Goal: Entertainment & Leisure: Browse casually

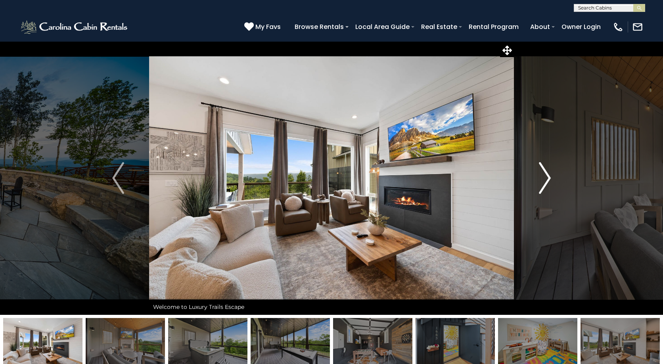
click at [541, 182] on img "Next" at bounding box center [545, 178] width 12 height 32
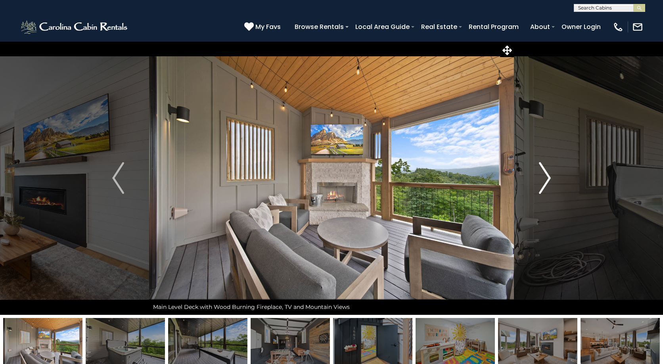
click at [546, 182] on img "Next" at bounding box center [545, 178] width 12 height 32
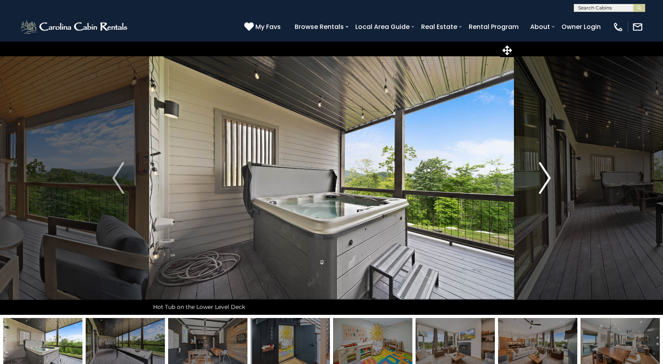
click at [546, 182] on img "Next" at bounding box center [545, 178] width 12 height 32
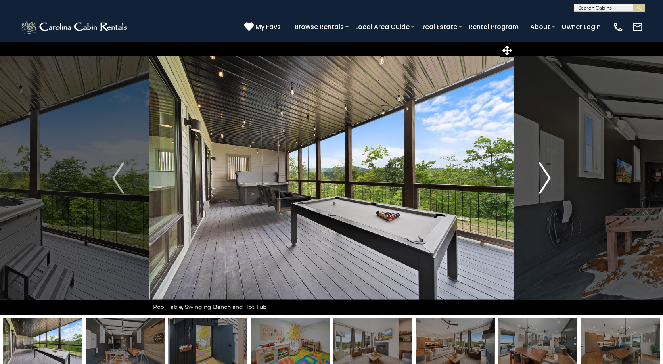
click at [546, 182] on img "Next" at bounding box center [545, 178] width 12 height 32
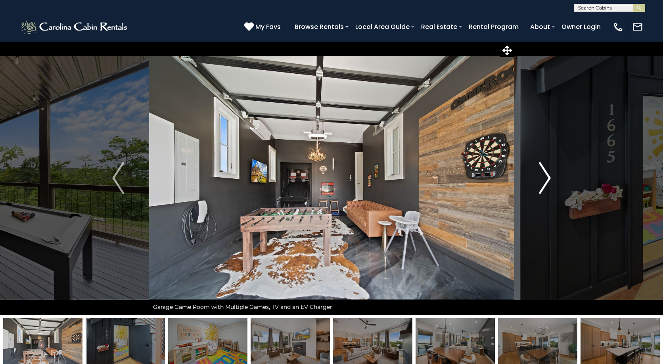
click at [546, 182] on img "Next" at bounding box center [545, 178] width 12 height 32
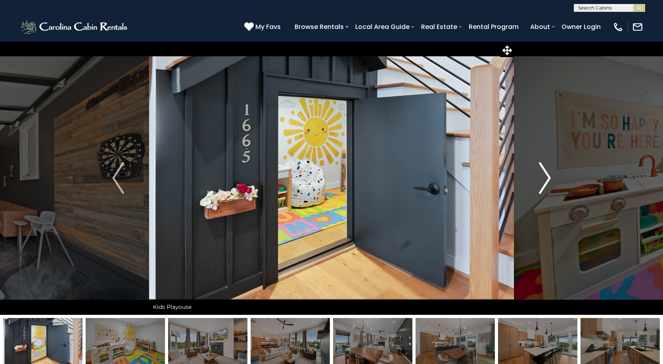
click at [546, 182] on img "Next" at bounding box center [545, 178] width 12 height 32
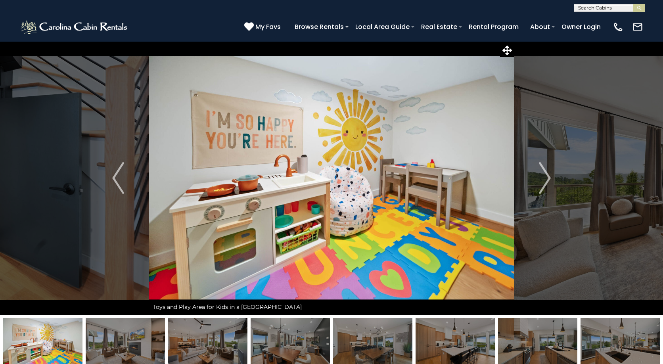
click at [82, 28] on img at bounding box center [75, 27] width 110 height 16
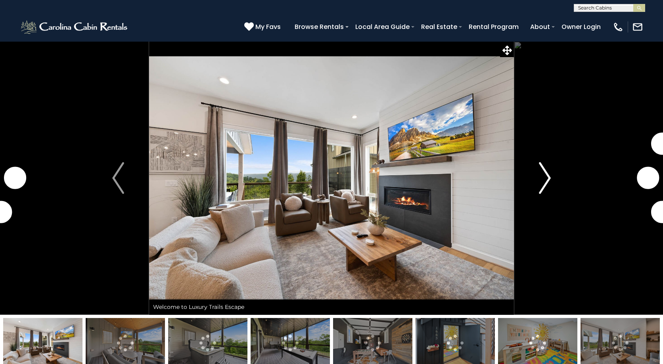
click at [547, 183] on img "Next" at bounding box center [545, 178] width 12 height 32
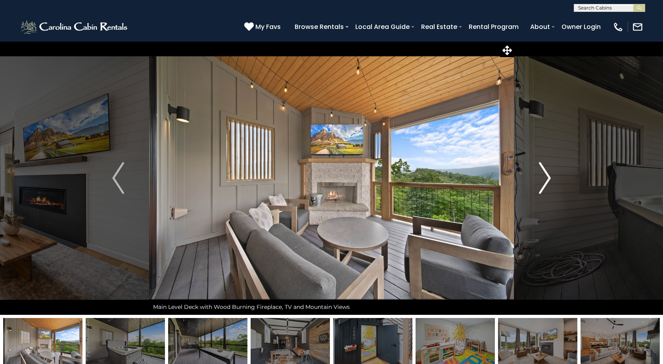
click at [544, 182] on img "Next" at bounding box center [545, 178] width 12 height 32
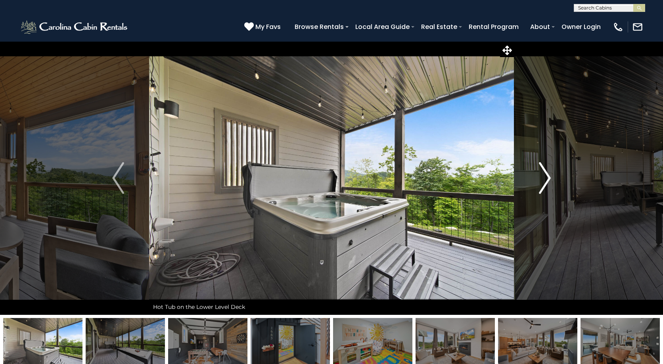
click at [544, 182] on img "Next" at bounding box center [545, 178] width 12 height 32
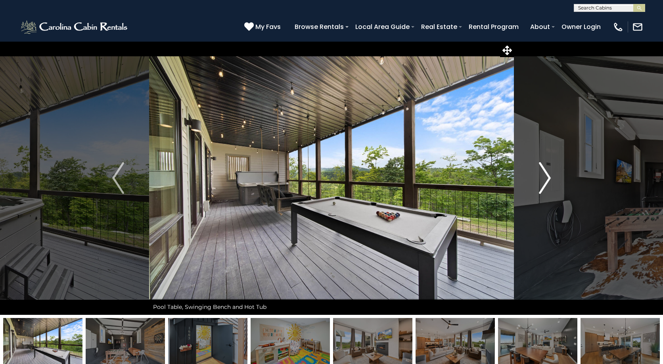
click at [544, 182] on img "Next" at bounding box center [545, 178] width 12 height 32
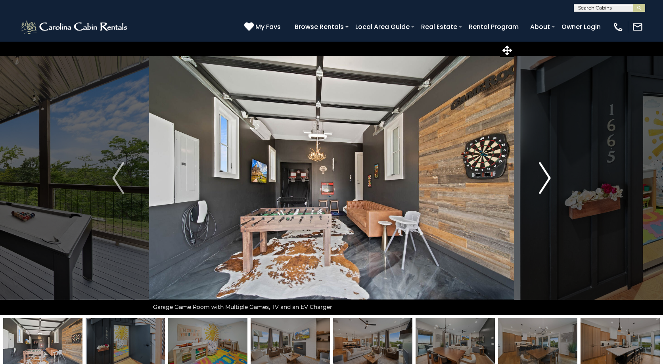
click at [544, 182] on img "Next" at bounding box center [545, 178] width 12 height 32
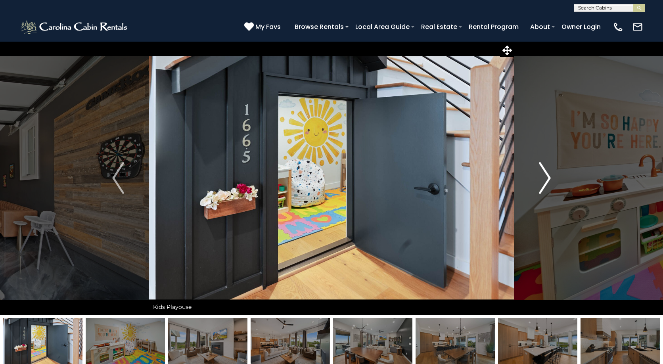
click at [544, 182] on img "Next" at bounding box center [545, 178] width 12 height 32
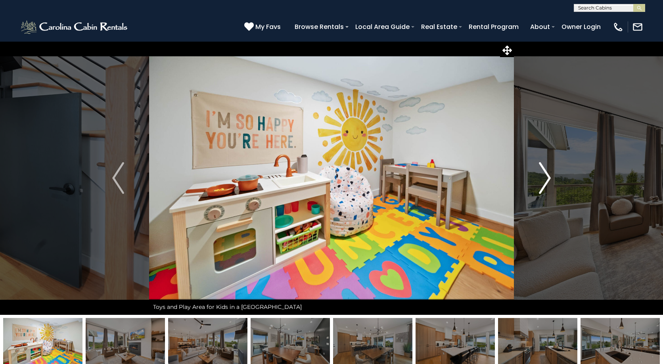
click at [544, 183] on img "Next" at bounding box center [545, 178] width 12 height 32
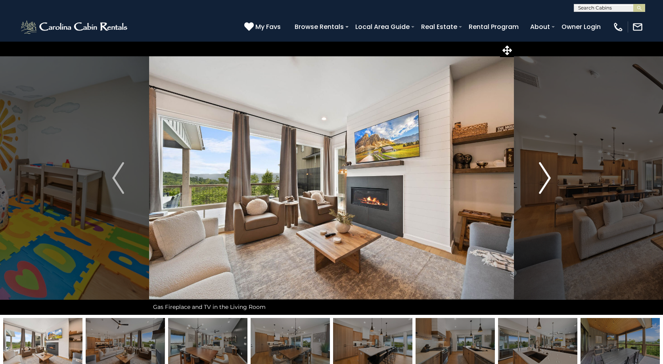
click at [544, 183] on img "Next" at bounding box center [545, 178] width 12 height 32
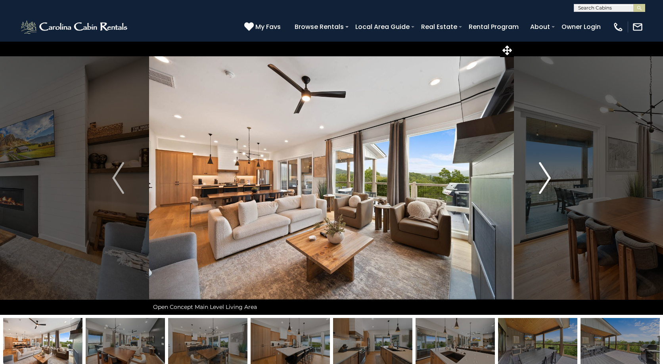
click at [544, 183] on img "Next" at bounding box center [545, 178] width 12 height 32
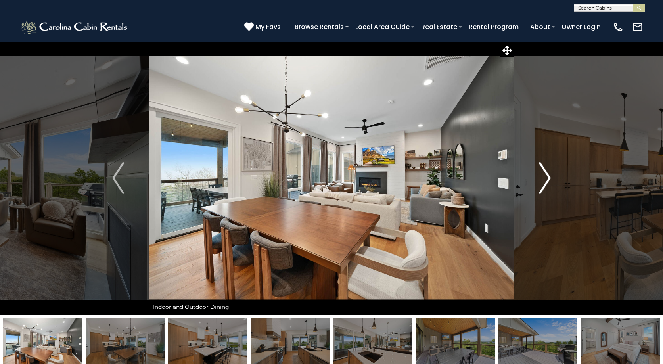
click at [544, 183] on img "Next" at bounding box center [545, 178] width 12 height 32
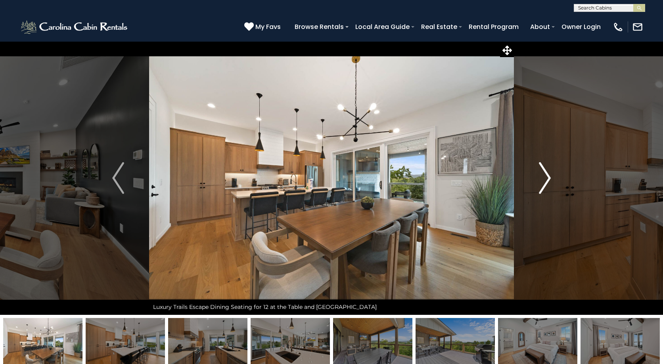
click at [544, 183] on img "Next" at bounding box center [545, 178] width 12 height 32
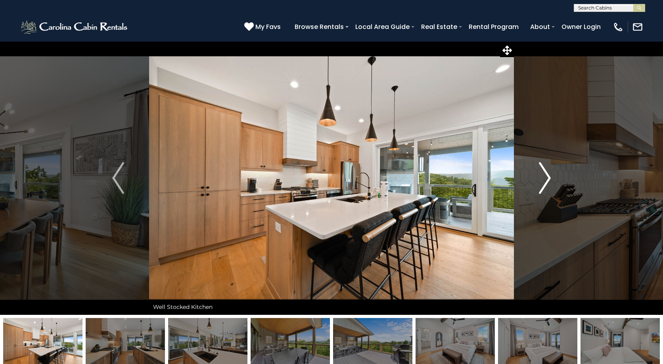
click at [544, 183] on img "Next" at bounding box center [545, 178] width 12 height 32
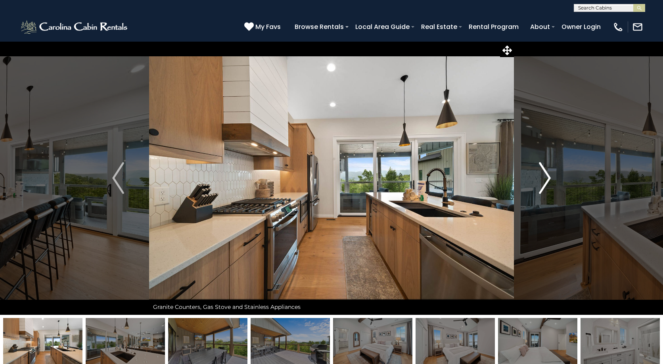
click at [544, 183] on img "Next" at bounding box center [545, 178] width 12 height 32
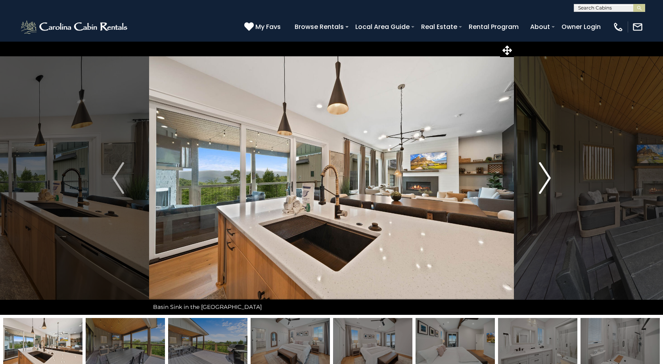
click at [544, 183] on img "Next" at bounding box center [545, 178] width 12 height 32
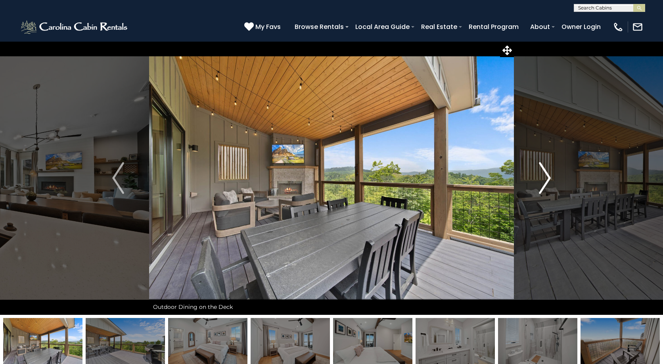
click at [544, 183] on img "Next" at bounding box center [545, 178] width 12 height 32
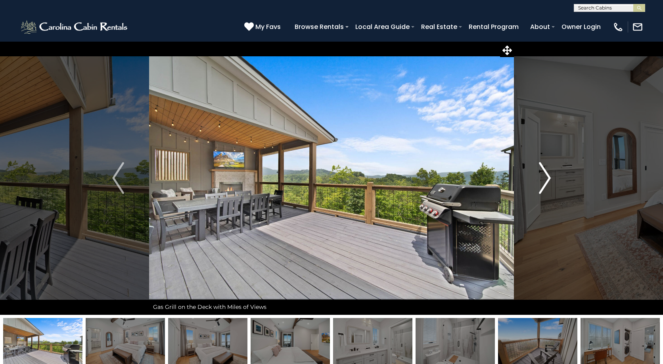
click at [544, 183] on img "Next" at bounding box center [545, 178] width 12 height 32
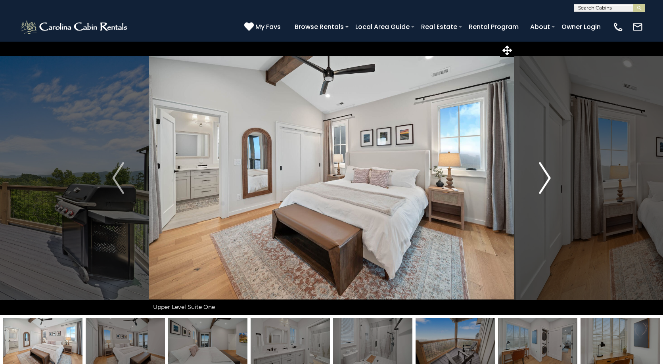
click at [544, 183] on img "Next" at bounding box center [545, 178] width 12 height 32
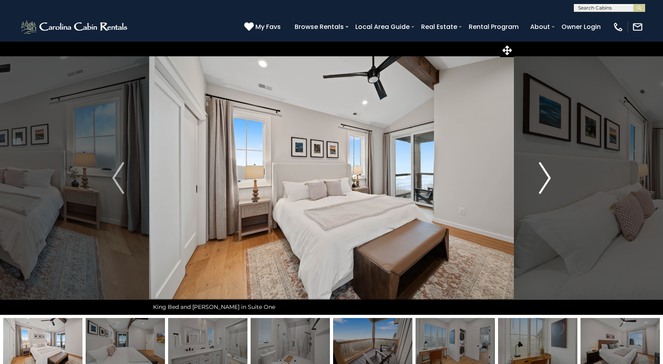
click at [544, 183] on img "Next" at bounding box center [545, 178] width 12 height 32
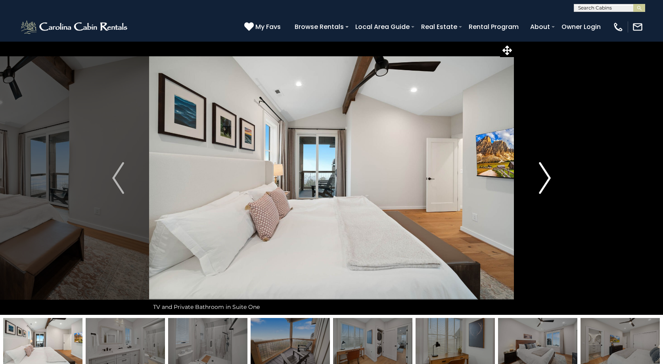
click at [544, 183] on img "Next" at bounding box center [545, 178] width 12 height 32
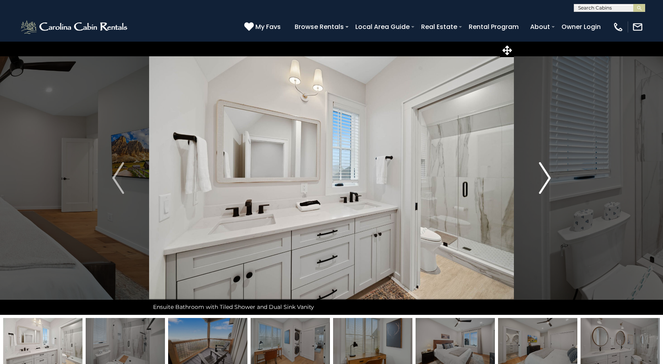
click at [544, 183] on img "Next" at bounding box center [545, 178] width 12 height 32
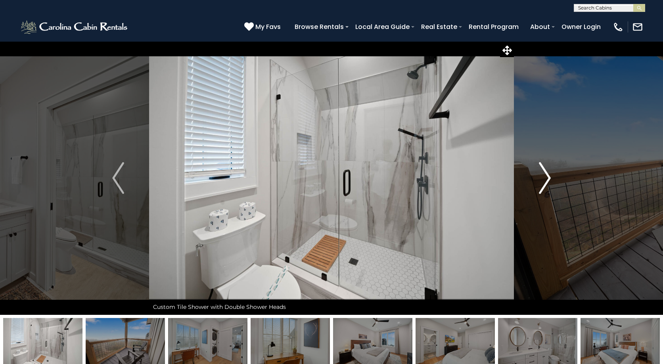
click at [544, 183] on img "Next" at bounding box center [545, 178] width 12 height 32
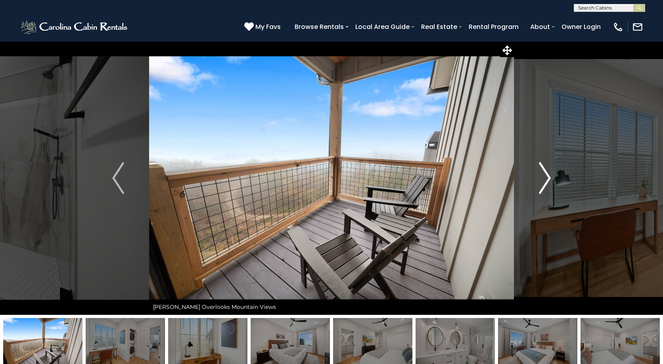
click at [544, 183] on img "Next" at bounding box center [545, 178] width 12 height 32
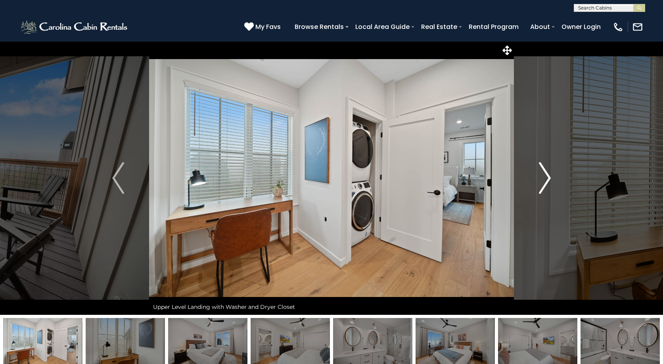
click at [544, 183] on img "Next" at bounding box center [545, 178] width 12 height 32
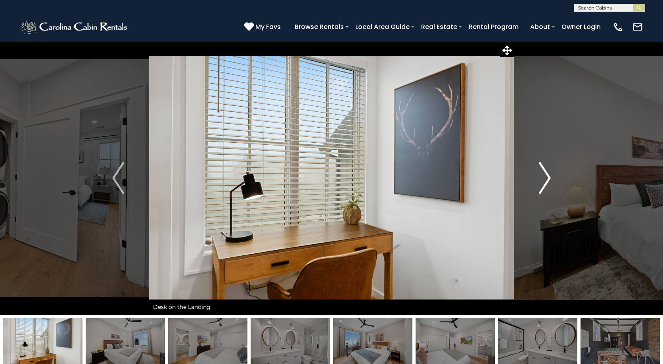
click at [544, 183] on img "Next" at bounding box center [545, 178] width 12 height 32
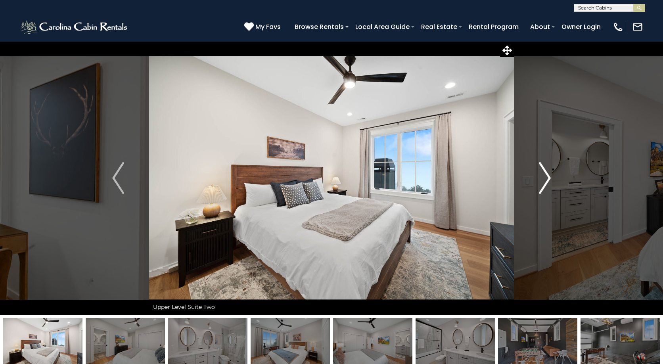
click at [544, 183] on img "Next" at bounding box center [545, 178] width 12 height 32
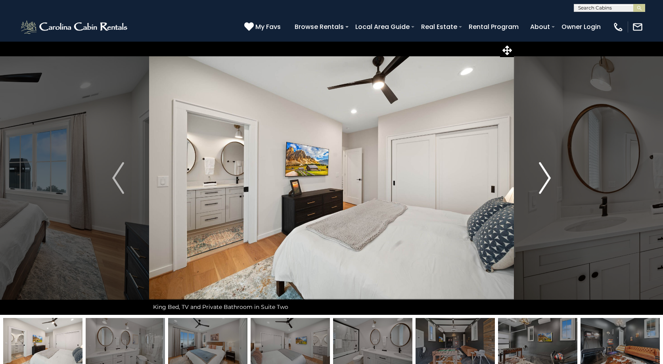
click at [544, 183] on img "Next" at bounding box center [545, 178] width 12 height 32
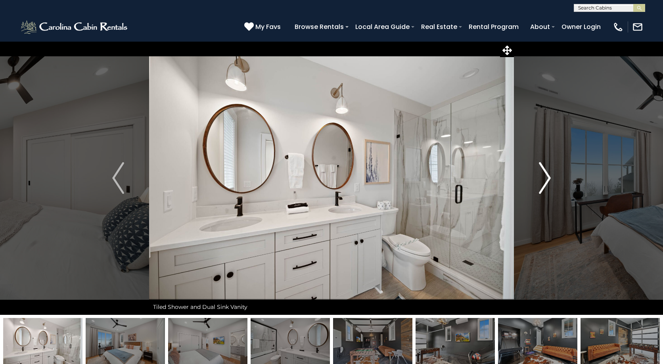
click at [544, 183] on img "Next" at bounding box center [545, 178] width 12 height 32
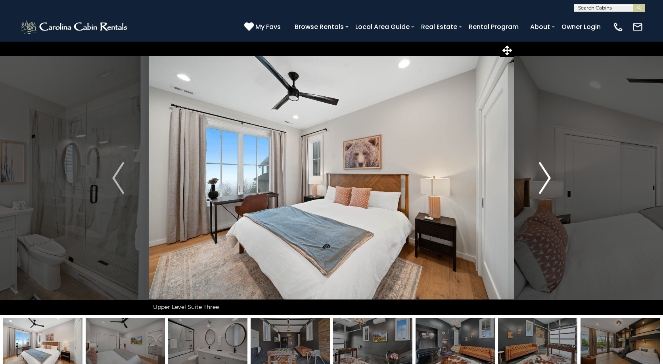
click at [544, 183] on img "Next" at bounding box center [545, 178] width 12 height 32
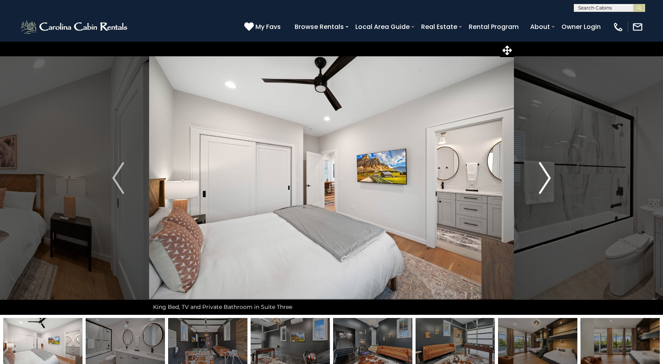
click at [544, 183] on img "Next" at bounding box center [545, 178] width 12 height 32
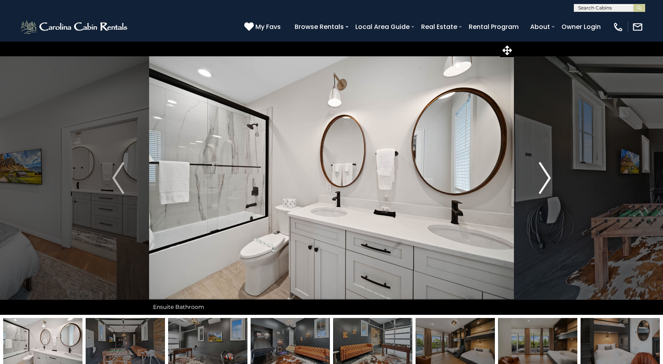
click at [544, 183] on img "Next" at bounding box center [545, 178] width 12 height 32
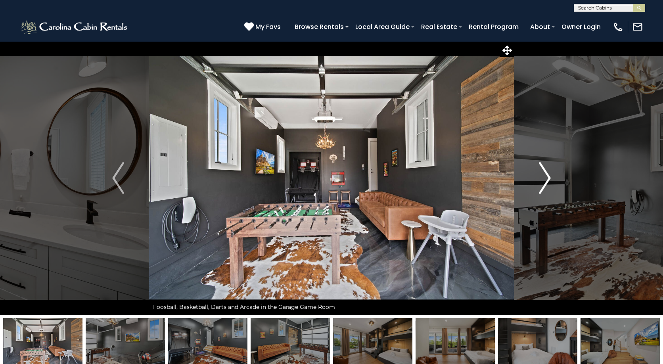
click at [544, 183] on img "Next" at bounding box center [545, 178] width 12 height 32
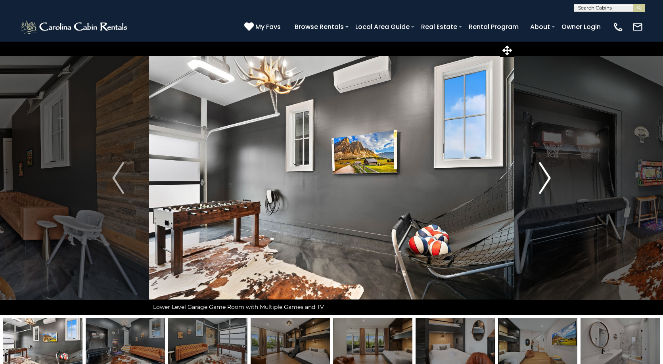
click at [544, 183] on img "Next" at bounding box center [545, 178] width 12 height 32
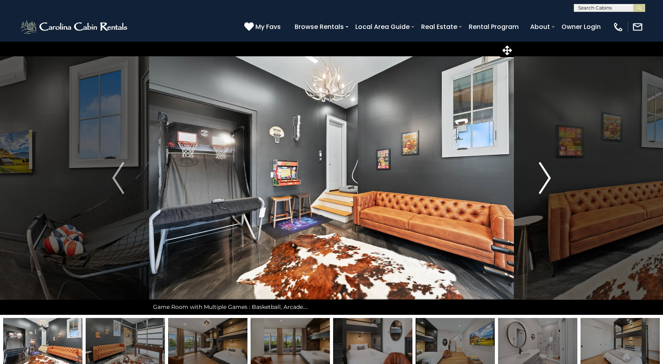
click at [544, 183] on img "Next" at bounding box center [545, 178] width 12 height 32
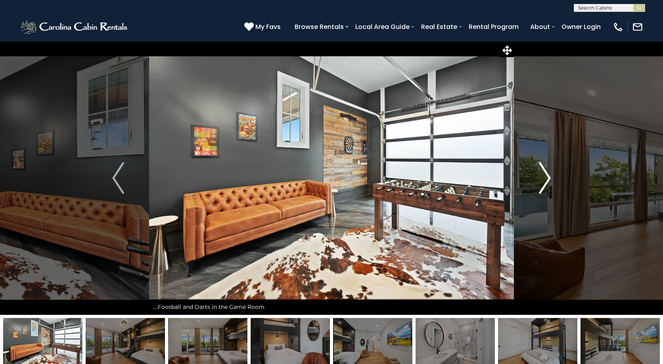
click at [544, 183] on img "Next" at bounding box center [545, 178] width 12 height 32
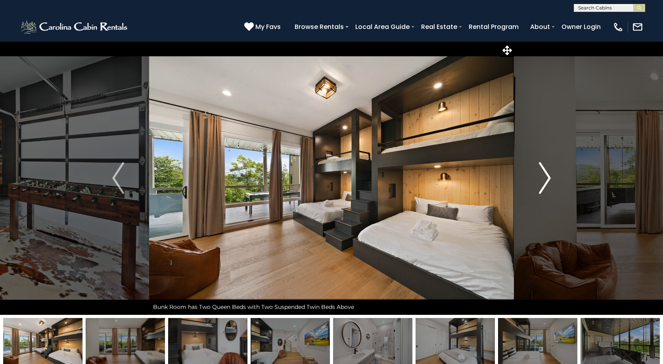
click at [544, 184] on img "Next" at bounding box center [545, 178] width 12 height 32
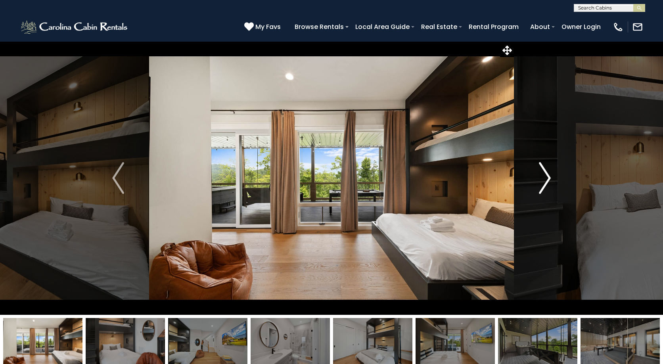
click at [544, 184] on img "Next" at bounding box center [545, 178] width 12 height 32
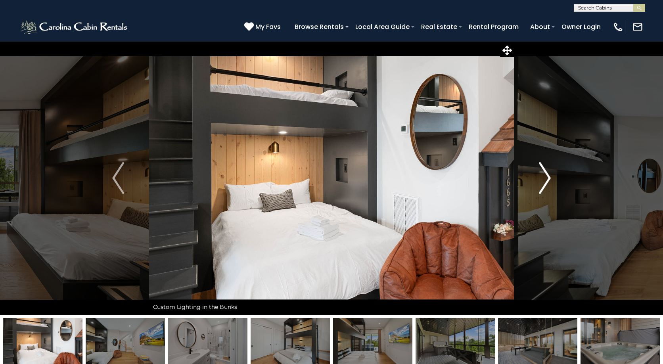
click at [544, 184] on img "Next" at bounding box center [545, 178] width 12 height 32
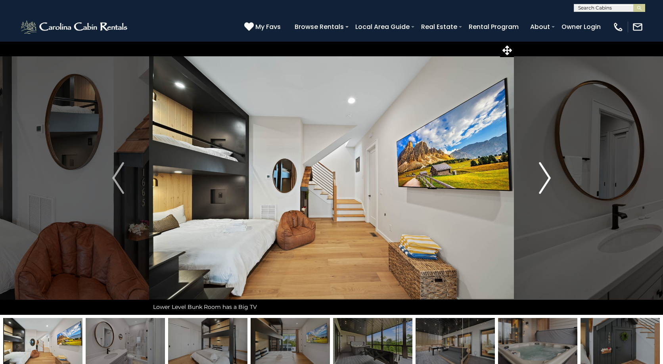
click at [544, 184] on img "Next" at bounding box center [545, 178] width 12 height 32
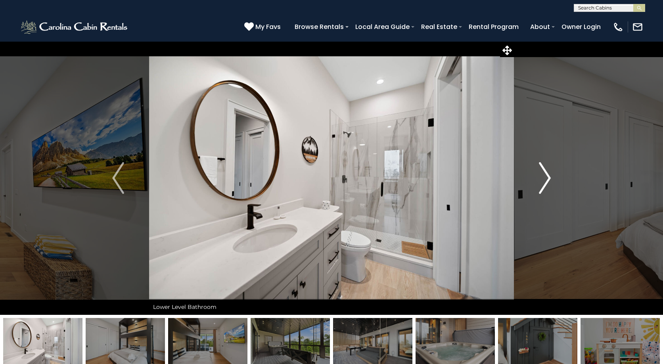
click at [544, 184] on img "Next" at bounding box center [545, 178] width 12 height 32
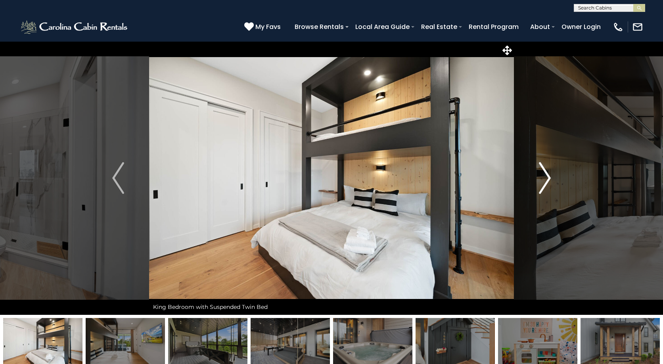
click at [544, 184] on img "Next" at bounding box center [545, 178] width 12 height 32
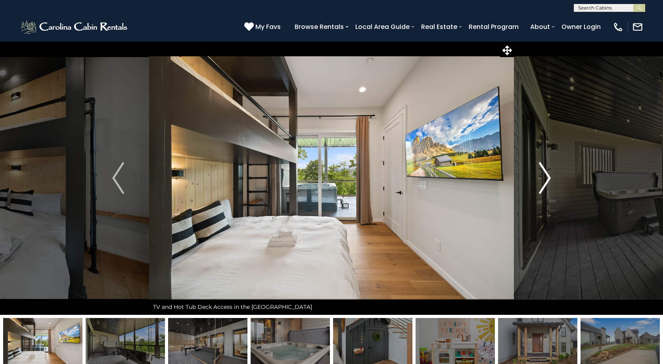
click at [544, 184] on img "Next" at bounding box center [545, 178] width 12 height 32
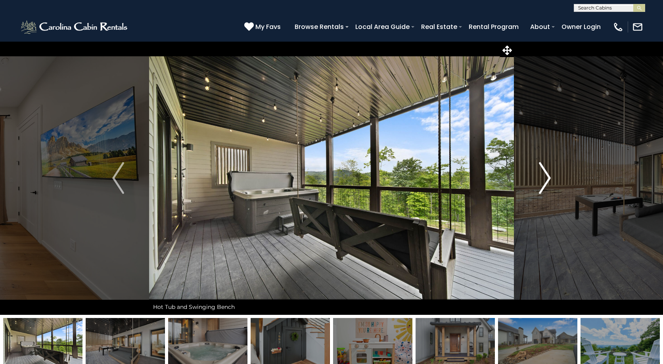
click at [544, 184] on img "Next" at bounding box center [545, 178] width 12 height 32
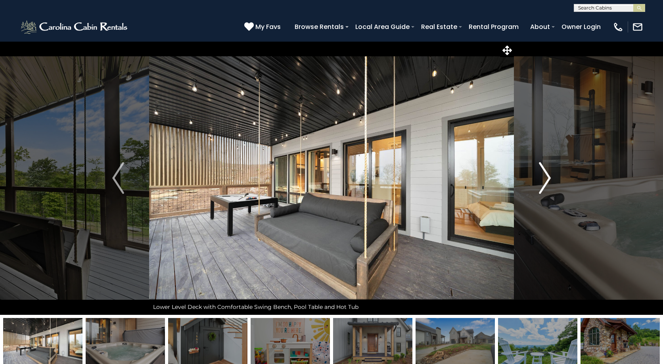
click at [544, 184] on img "Next" at bounding box center [545, 178] width 12 height 32
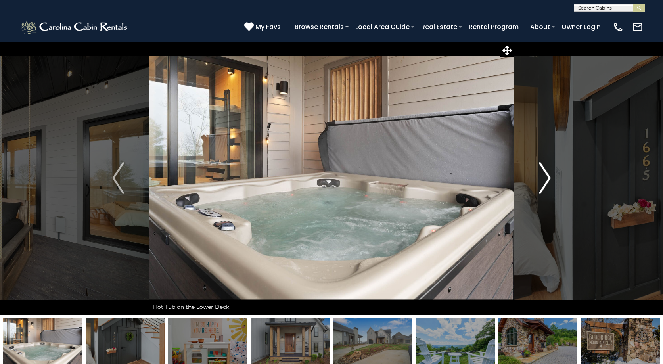
click at [544, 184] on img "Next" at bounding box center [545, 178] width 12 height 32
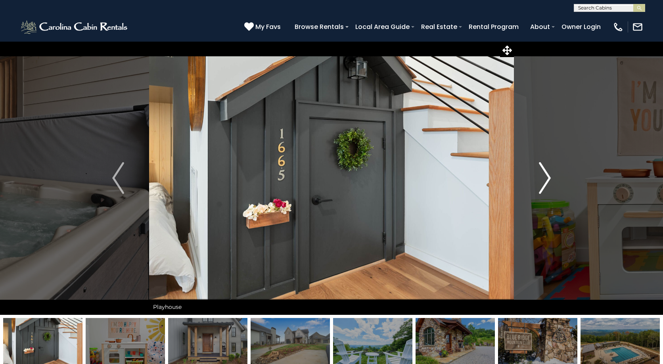
click at [544, 184] on img "Next" at bounding box center [545, 178] width 12 height 32
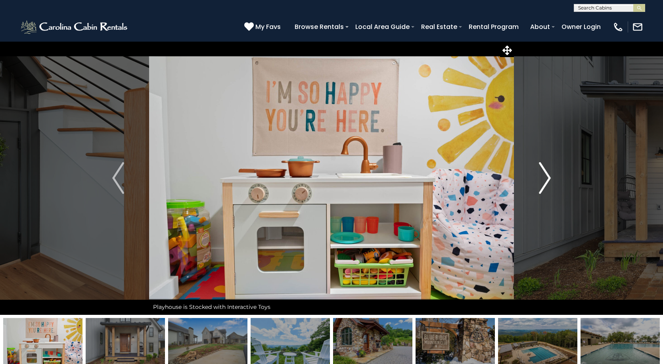
click at [544, 184] on img "Next" at bounding box center [545, 178] width 12 height 32
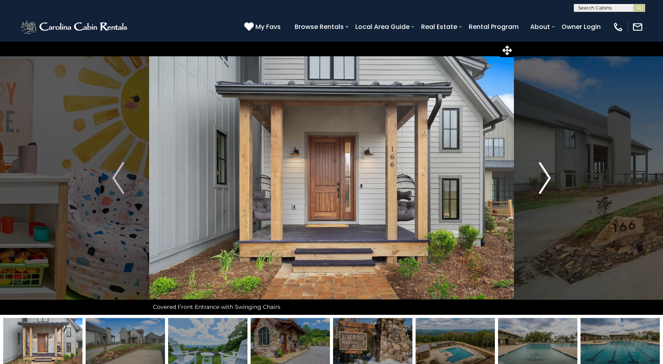
click at [544, 184] on img "Next" at bounding box center [545, 178] width 12 height 32
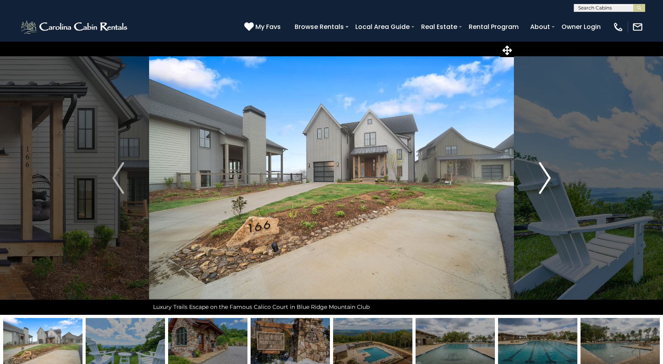
click at [544, 184] on img "Next" at bounding box center [545, 178] width 12 height 32
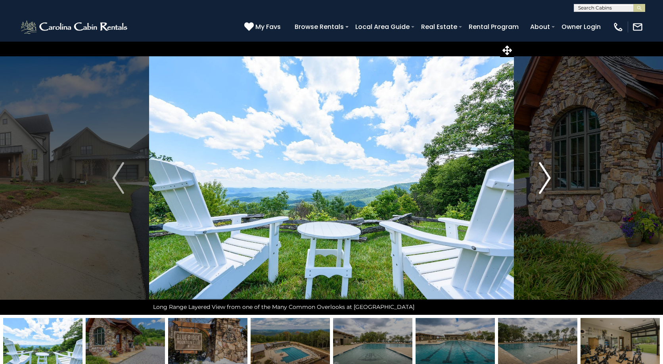
click at [544, 184] on img "Next" at bounding box center [545, 178] width 12 height 32
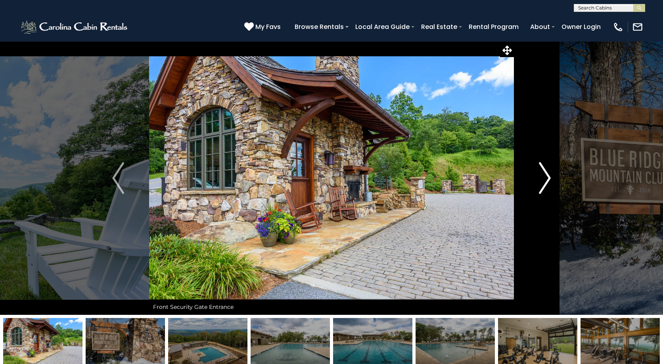
click at [544, 184] on img "Next" at bounding box center [545, 178] width 12 height 32
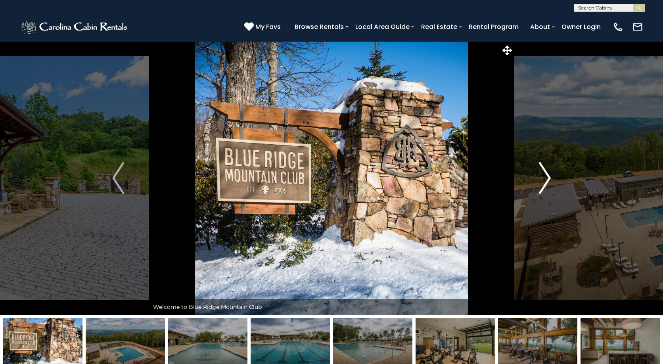
click at [544, 184] on img "Next" at bounding box center [545, 178] width 12 height 32
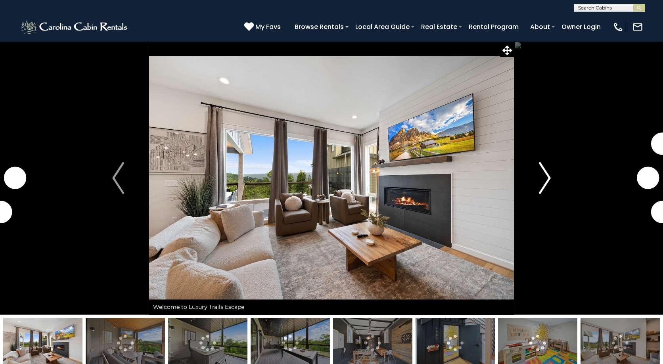
click at [545, 178] on img "Next" at bounding box center [545, 178] width 12 height 32
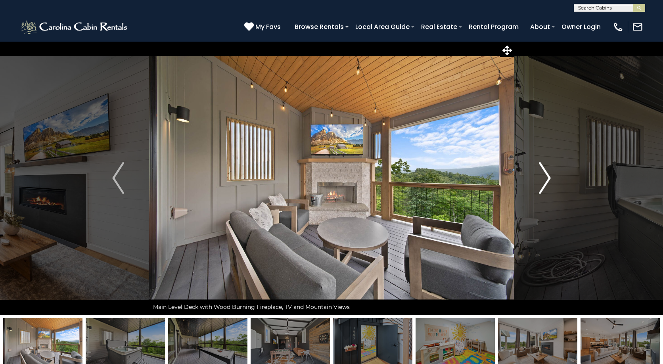
click at [542, 183] on img "Next" at bounding box center [545, 178] width 12 height 32
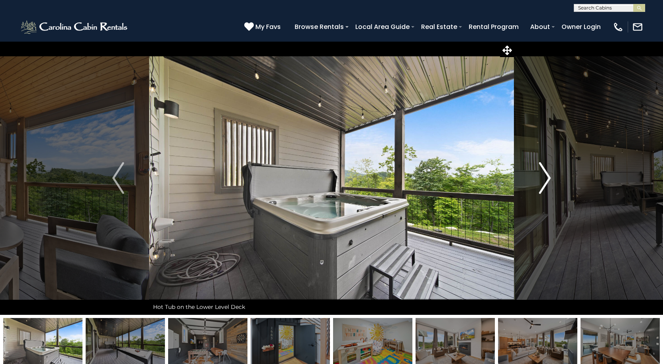
click at [542, 183] on img "Next" at bounding box center [545, 178] width 12 height 32
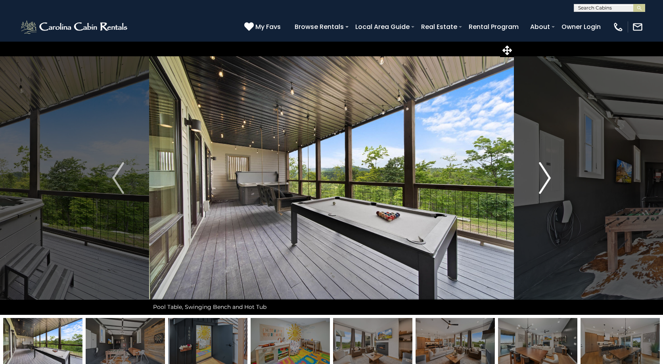
click at [542, 183] on img "Next" at bounding box center [545, 178] width 12 height 32
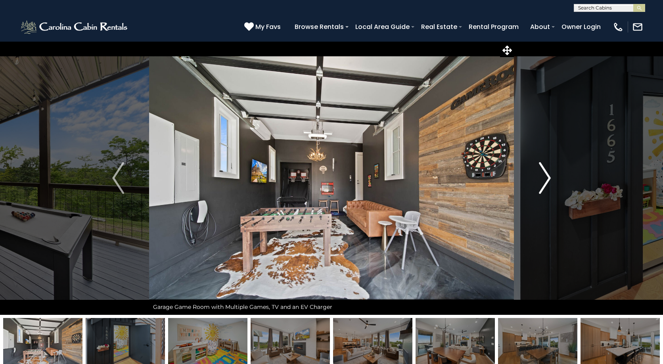
click at [542, 183] on img "Next" at bounding box center [545, 178] width 12 height 32
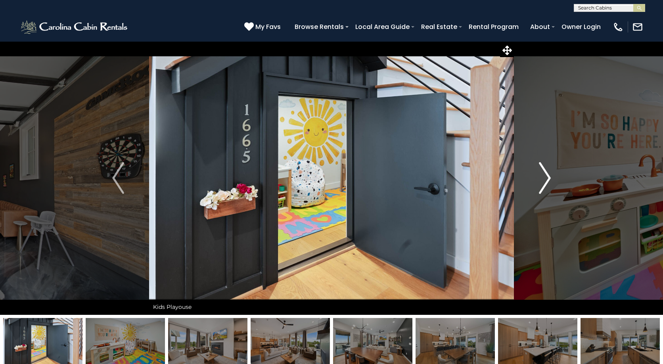
click at [542, 183] on img "Next" at bounding box center [545, 178] width 12 height 32
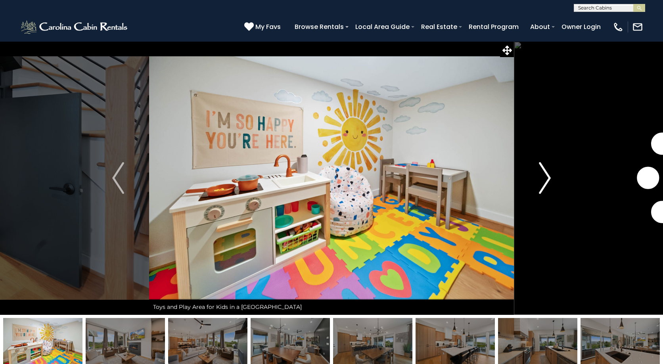
click at [542, 183] on img "Next" at bounding box center [545, 178] width 12 height 32
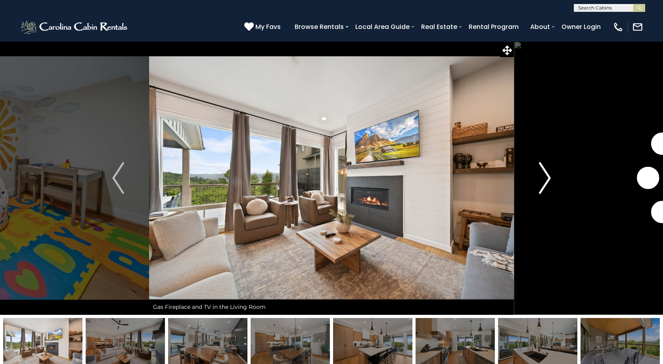
click at [542, 183] on img "Next" at bounding box center [545, 178] width 12 height 32
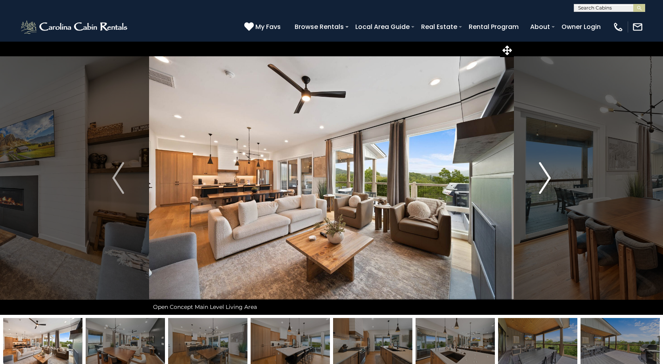
click at [542, 183] on img "Next" at bounding box center [545, 178] width 12 height 32
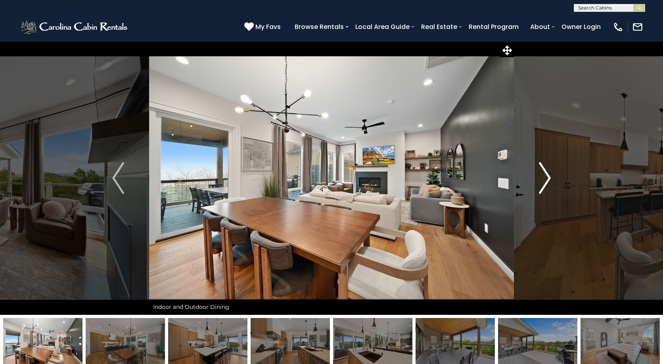
click at [542, 183] on img "Next" at bounding box center [545, 178] width 12 height 32
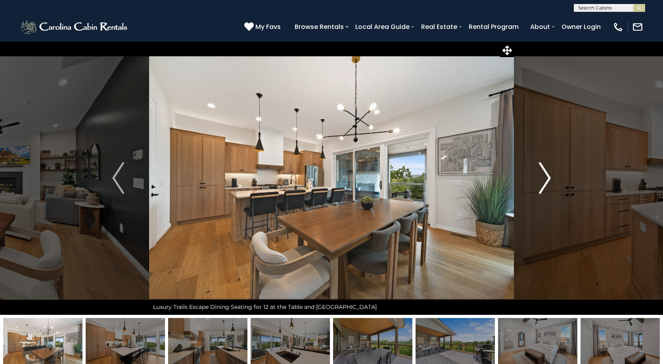
click at [542, 183] on img "Next" at bounding box center [545, 178] width 12 height 32
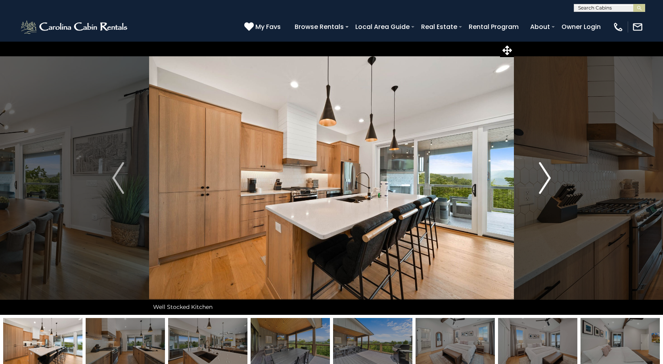
click at [542, 183] on img "Next" at bounding box center [545, 178] width 12 height 32
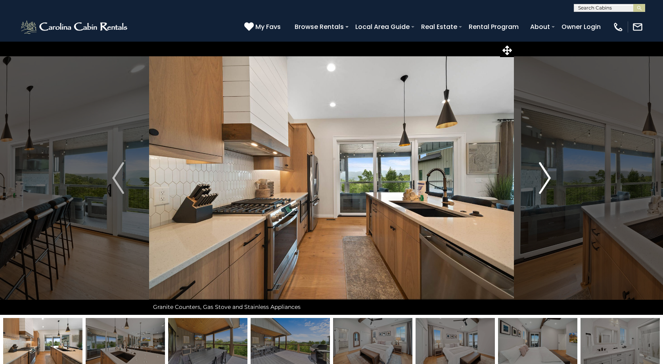
click at [542, 183] on img "Next" at bounding box center [545, 178] width 12 height 32
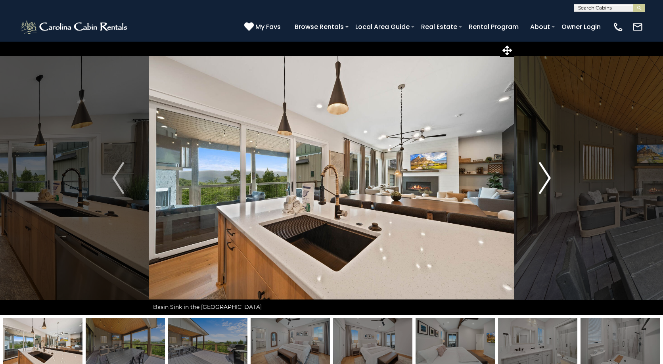
click at [542, 183] on img "Next" at bounding box center [545, 178] width 12 height 32
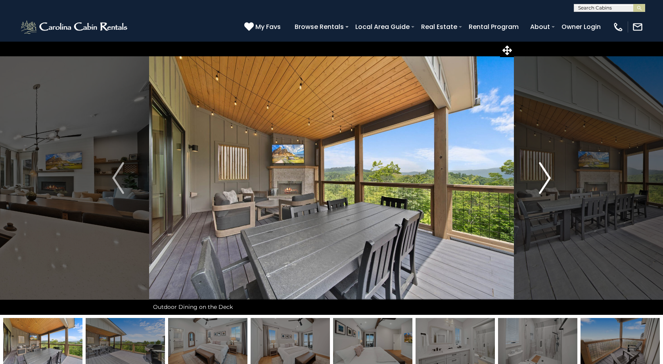
click at [542, 183] on img "Next" at bounding box center [545, 178] width 12 height 32
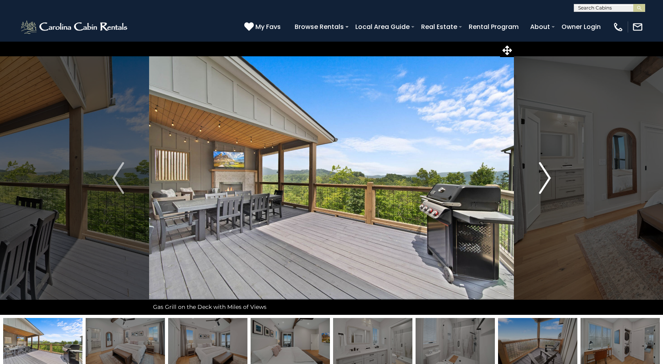
click at [542, 183] on img "Next" at bounding box center [545, 178] width 12 height 32
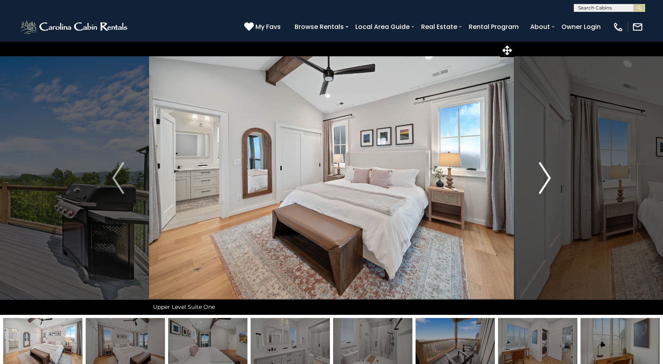
click at [542, 183] on img "Next" at bounding box center [545, 178] width 12 height 32
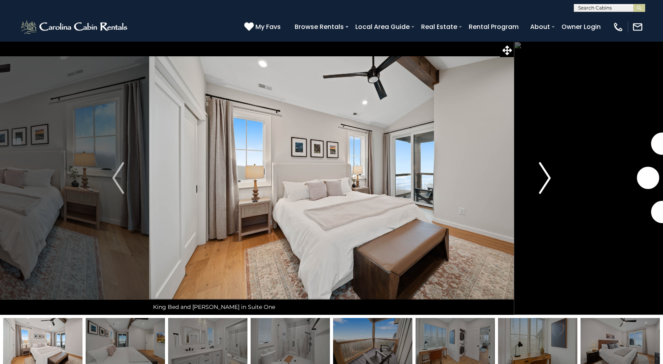
click at [542, 183] on img "Next" at bounding box center [545, 178] width 12 height 32
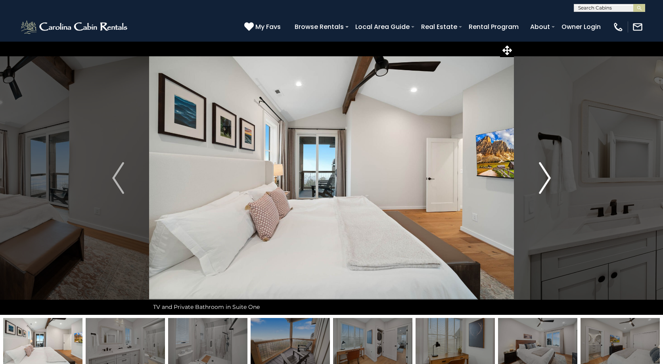
click at [542, 183] on img "Next" at bounding box center [545, 178] width 12 height 32
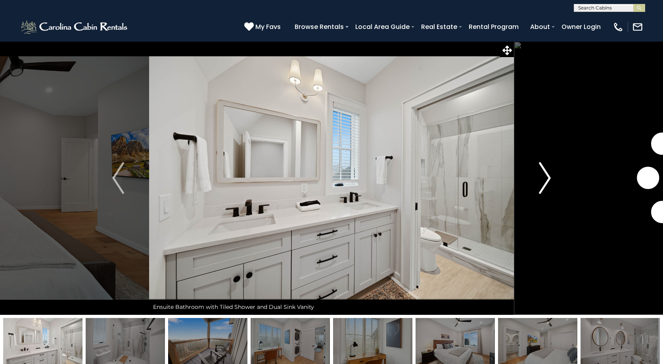
click at [542, 183] on img "Next" at bounding box center [545, 178] width 12 height 32
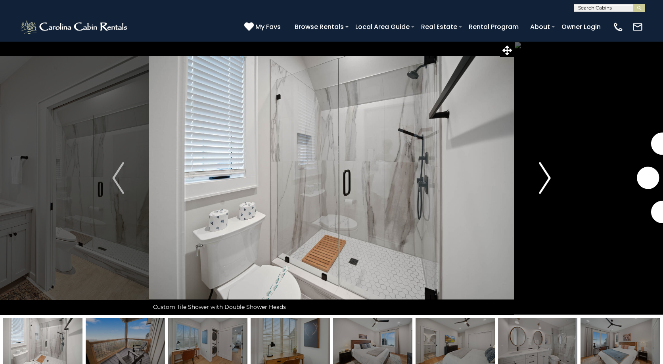
click at [542, 183] on img "Next" at bounding box center [545, 178] width 12 height 32
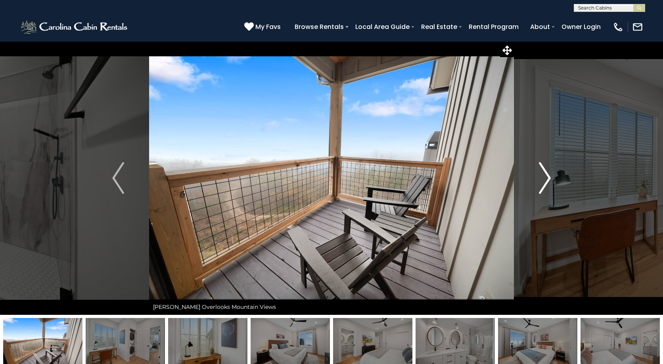
click at [542, 183] on img "Next" at bounding box center [545, 178] width 12 height 32
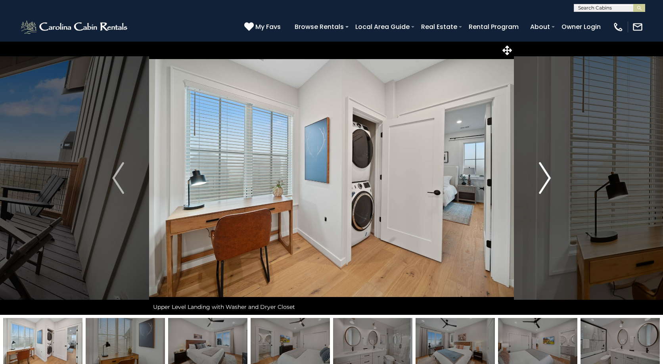
click at [542, 183] on img "Next" at bounding box center [545, 178] width 12 height 32
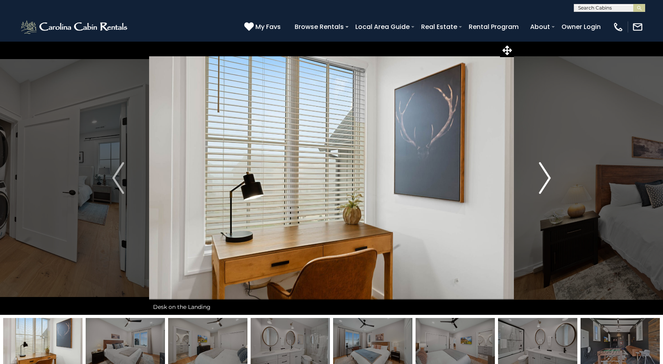
click at [542, 183] on img "Next" at bounding box center [545, 178] width 12 height 32
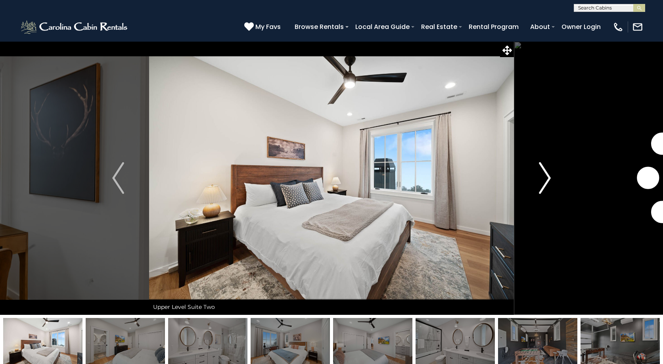
click at [542, 183] on img "Next" at bounding box center [545, 178] width 12 height 32
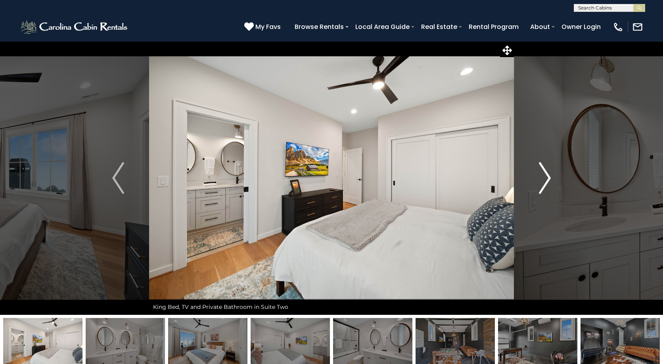
click at [542, 183] on img "Next" at bounding box center [545, 178] width 12 height 32
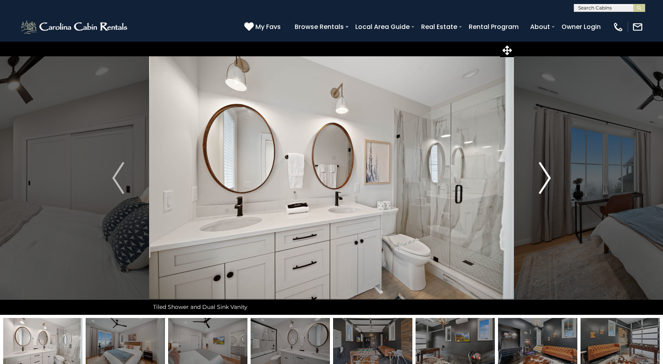
click at [542, 183] on img "Next" at bounding box center [545, 178] width 12 height 32
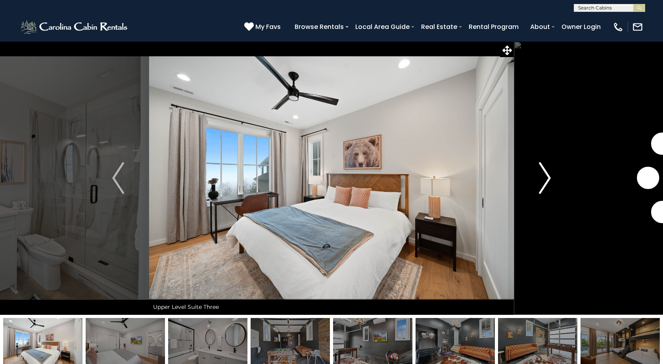
click at [542, 183] on img "Next" at bounding box center [545, 178] width 12 height 32
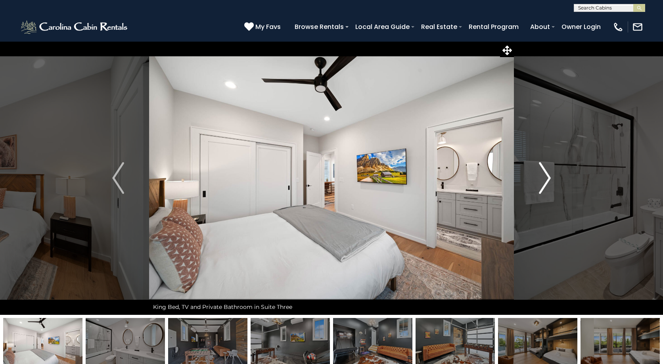
click at [542, 183] on img "Next" at bounding box center [545, 178] width 12 height 32
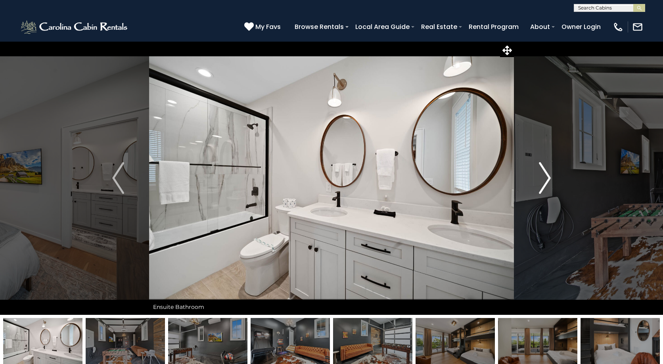
click at [542, 183] on img "Next" at bounding box center [545, 178] width 12 height 32
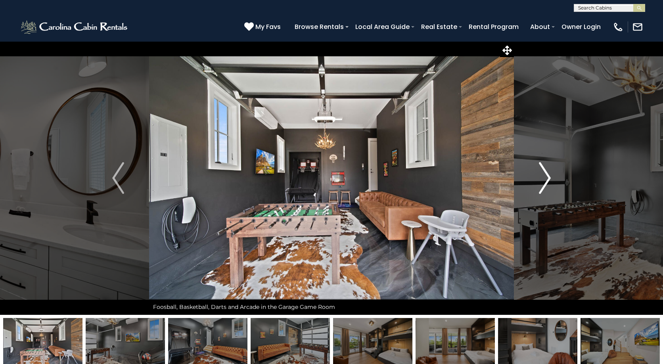
click at [542, 182] on img "Next" at bounding box center [545, 178] width 12 height 32
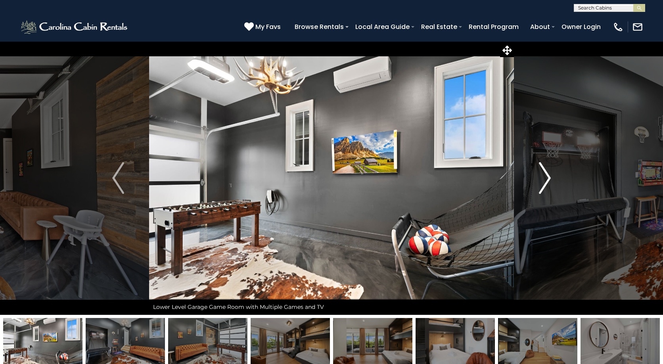
click at [542, 182] on img "Next" at bounding box center [545, 178] width 12 height 32
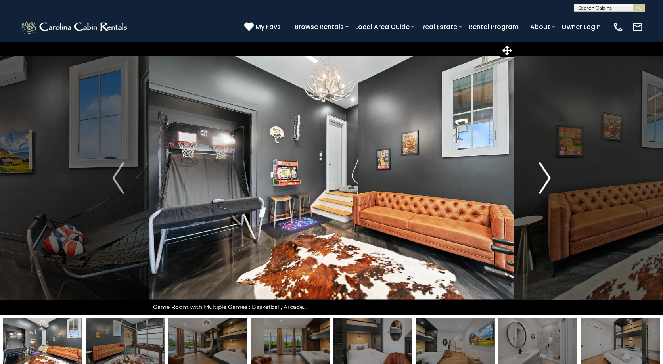
click at [542, 182] on img "Next" at bounding box center [545, 178] width 12 height 32
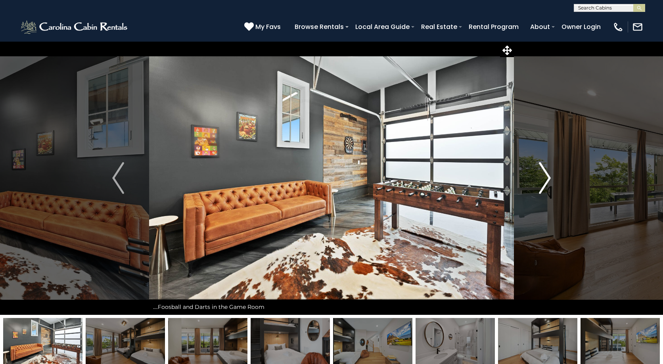
click at [542, 182] on img "Next" at bounding box center [545, 178] width 12 height 32
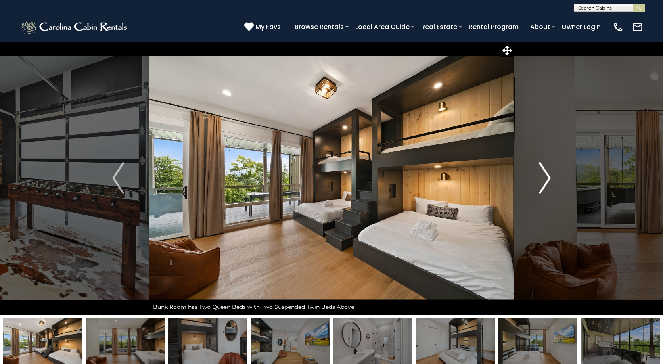
click at [542, 182] on img "Next" at bounding box center [545, 178] width 12 height 32
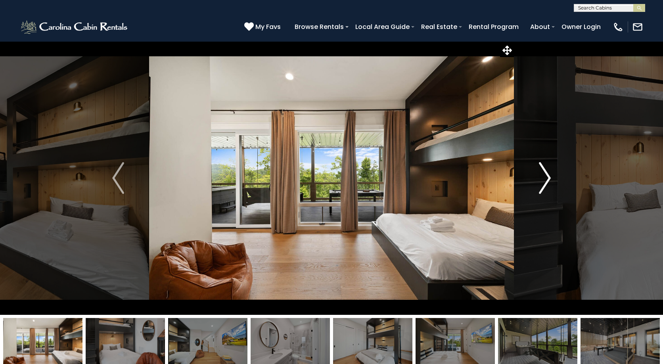
click at [542, 182] on img "Next" at bounding box center [545, 178] width 12 height 32
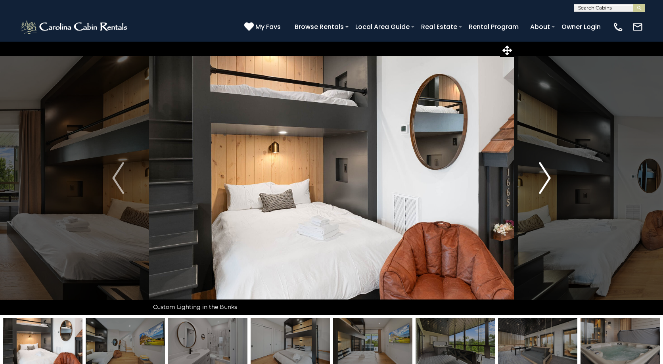
click at [542, 182] on img "Next" at bounding box center [545, 178] width 12 height 32
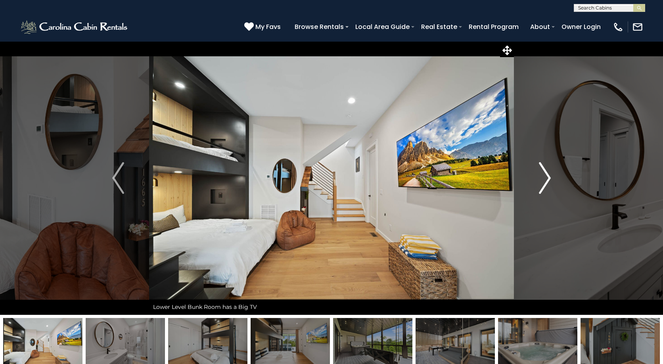
click at [542, 182] on img "Next" at bounding box center [545, 178] width 12 height 32
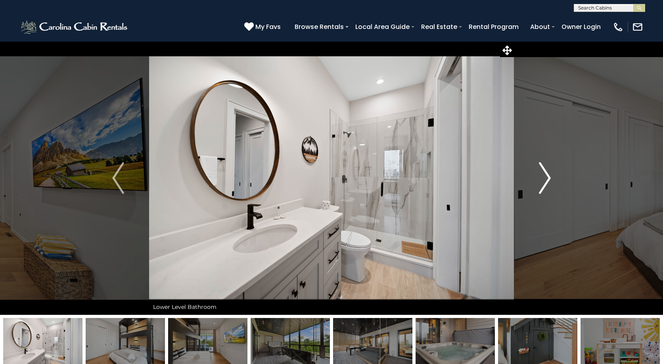
click at [542, 182] on img "Next" at bounding box center [545, 178] width 12 height 32
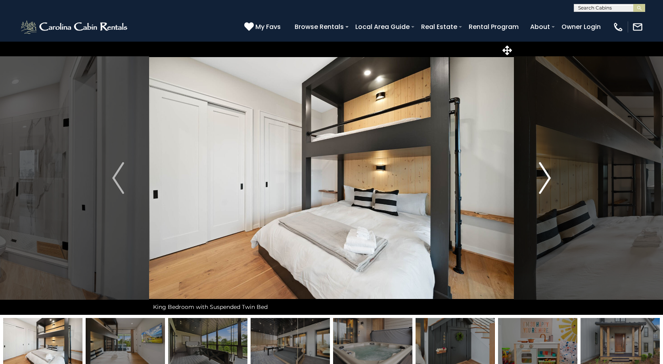
click at [542, 182] on img "Next" at bounding box center [545, 178] width 12 height 32
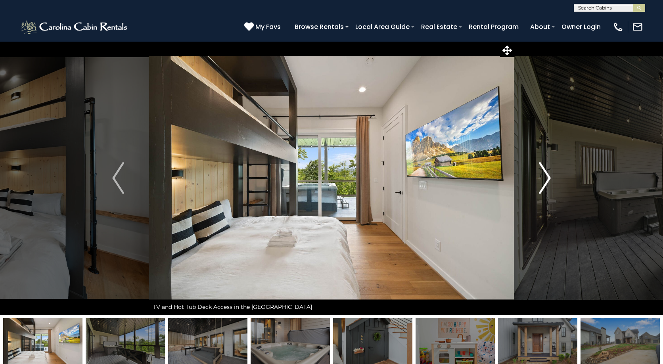
click at [542, 182] on img "Next" at bounding box center [545, 178] width 12 height 32
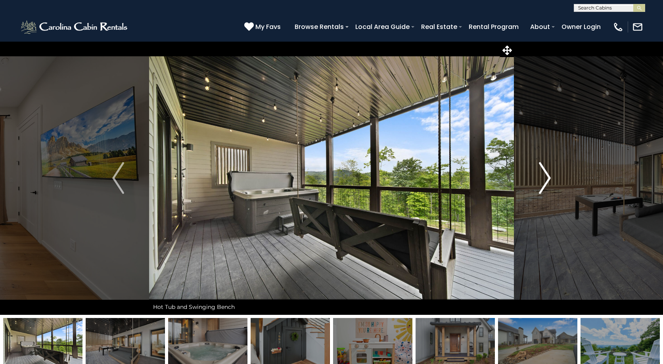
click at [542, 182] on img "Next" at bounding box center [545, 178] width 12 height 32
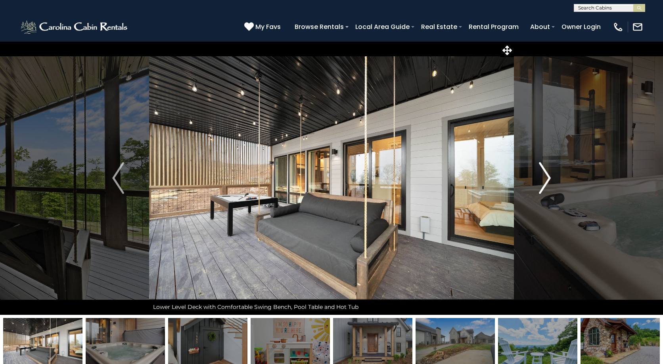
click at [542, 182] on img "Next" at bounding box center [545, 178] width 12 height 32
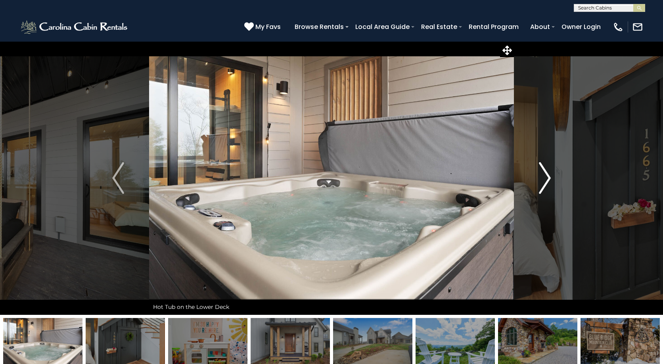
click at [542, 182] on img "Next" at bounding box center [545, 178] width 12 height 32
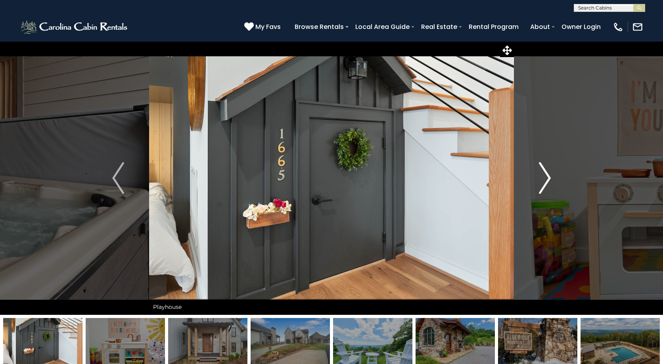
click at [542, 182] on img "Next" at bounding box center [545, 178] width 12 height 32
